Goal: Navigation & Orientation: Find specific page/section

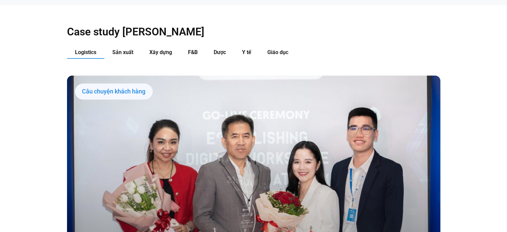
scroll to position [888, 0]
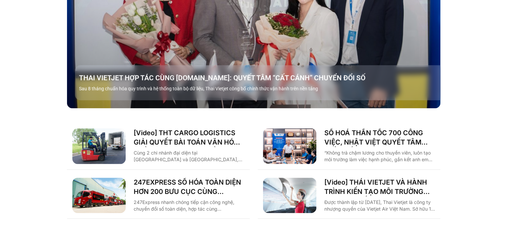
click at [504, 71] on div "Case study theo Ngành Logistics Sản xuất Xây dựng F&B Dược Y tế Giáo dục Câu ch…" at bounding box center [253, 32] width 507 height 411
click at [483, 119] on div "Case study theo Ngành Logistics Sản xuất Xây dựng F&B Dược Y tế Giáo dục Câu ch…" at bounding box center [253, 32] width 507 height 411
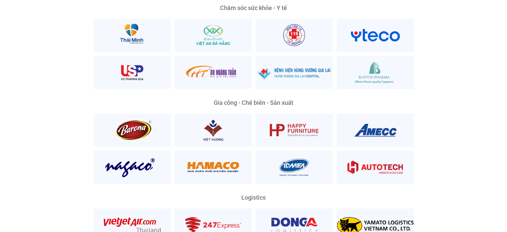
click at [483, 76] on div "Nền Tảng Quản Trị Phổ Biến Nhất Phù Hợp Mọi Quy Mô Và Lĩnh Vực Ông Lã Tuấn Cườn…" at bounding box center [253, 117] width 497 height 770
click at [481, 77] on div "Nền Tảng Quản Trị Phổ Biến Nhất Phù Hợp Mọi Quy Mô Và Lĩnh Vực Ông Lã Tuấn Cườn…" at bounding box center [253, 117] width 497 height 770
click at [481, 77] on div "Nền Tảng Quản Trị Phổ Biến Nhất Phù Hợp Mọi Quy Mô Và Lĩnh Vực Ông Woranate Lap…" at bounding box center [253, 117] width 497 height 770
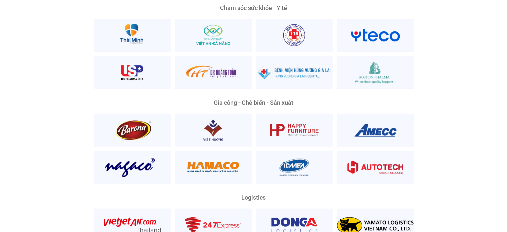
scroll to position [1599, 0]
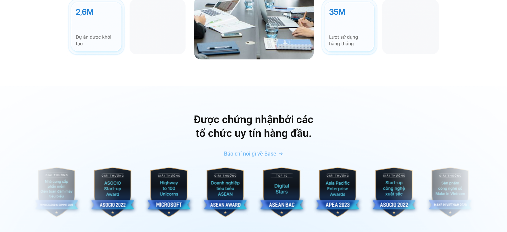
click at [480, 86] on div "Được chứng nhận bởi các tổ chức uy tín hàng đầu. Báo chí nói gì về Base" at bounding box center [253, 166] width 507 height 160
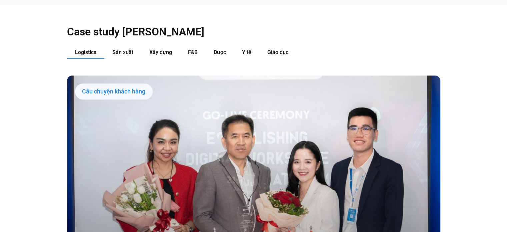
scroll to position [0, 0]
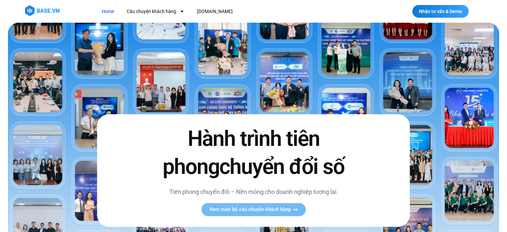
click at [488, 13] on div "Nhận tư vấn & Demo" at bounding box center [452, 11] width 99 height 13
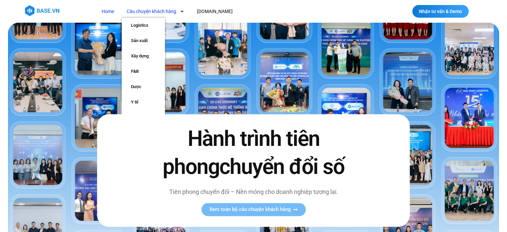
click at [153, 13] on link "Câu chuyện khách hàng" at bounding box center [156, 11] width 68 height 12
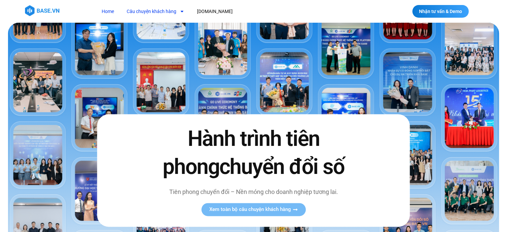
click at [156, 9] on link "Câu chuyện khách hàng" at bounding box center [156, 11] width 68 height 12
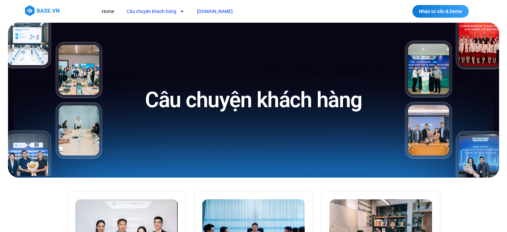
click at [206, 9] on link "[DOMAIN_NAME]" at bounding box center [215, 11] width 46 height 12
